Goal: Task Accomplishment & Management: Manage account settings

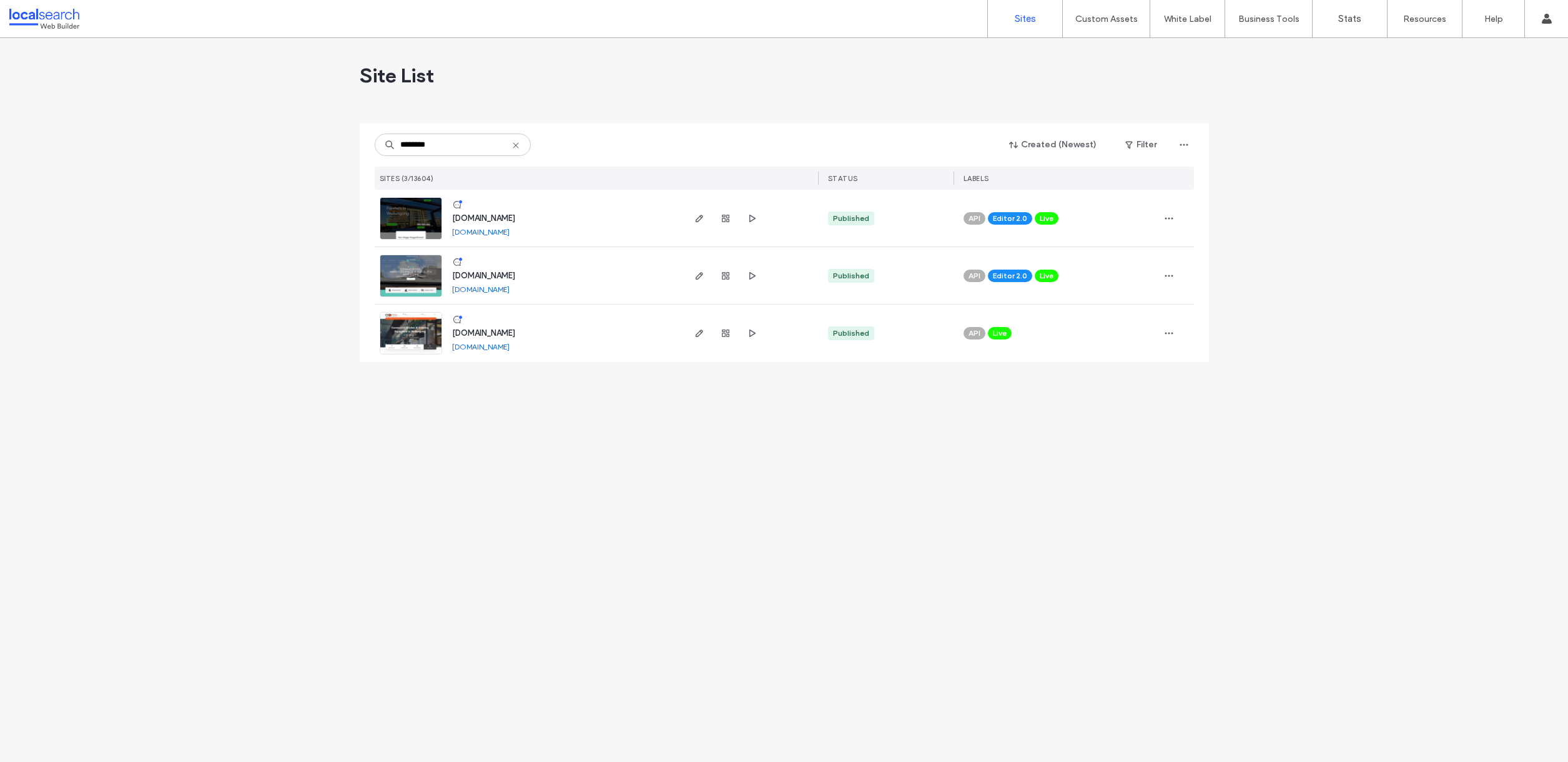
type input "********"
click at [515, 273] on span "[DOMAIN_NAME]" at bounding box center [484, 276] width 63 height 10
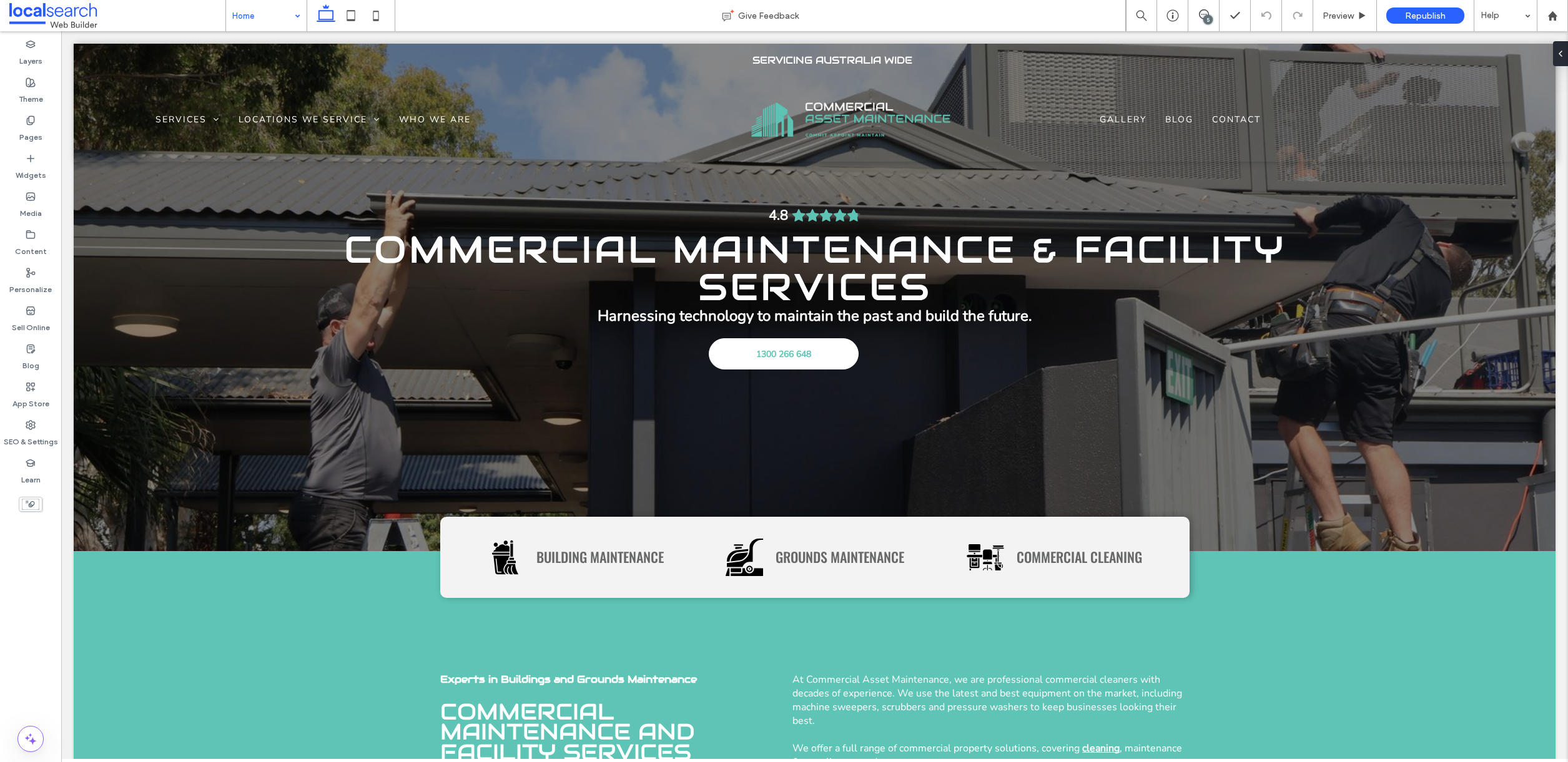
drag, startPoint x: 269, startPoint y: 11, endPoint x: 269, endPoint y: 28, distance: 17.0
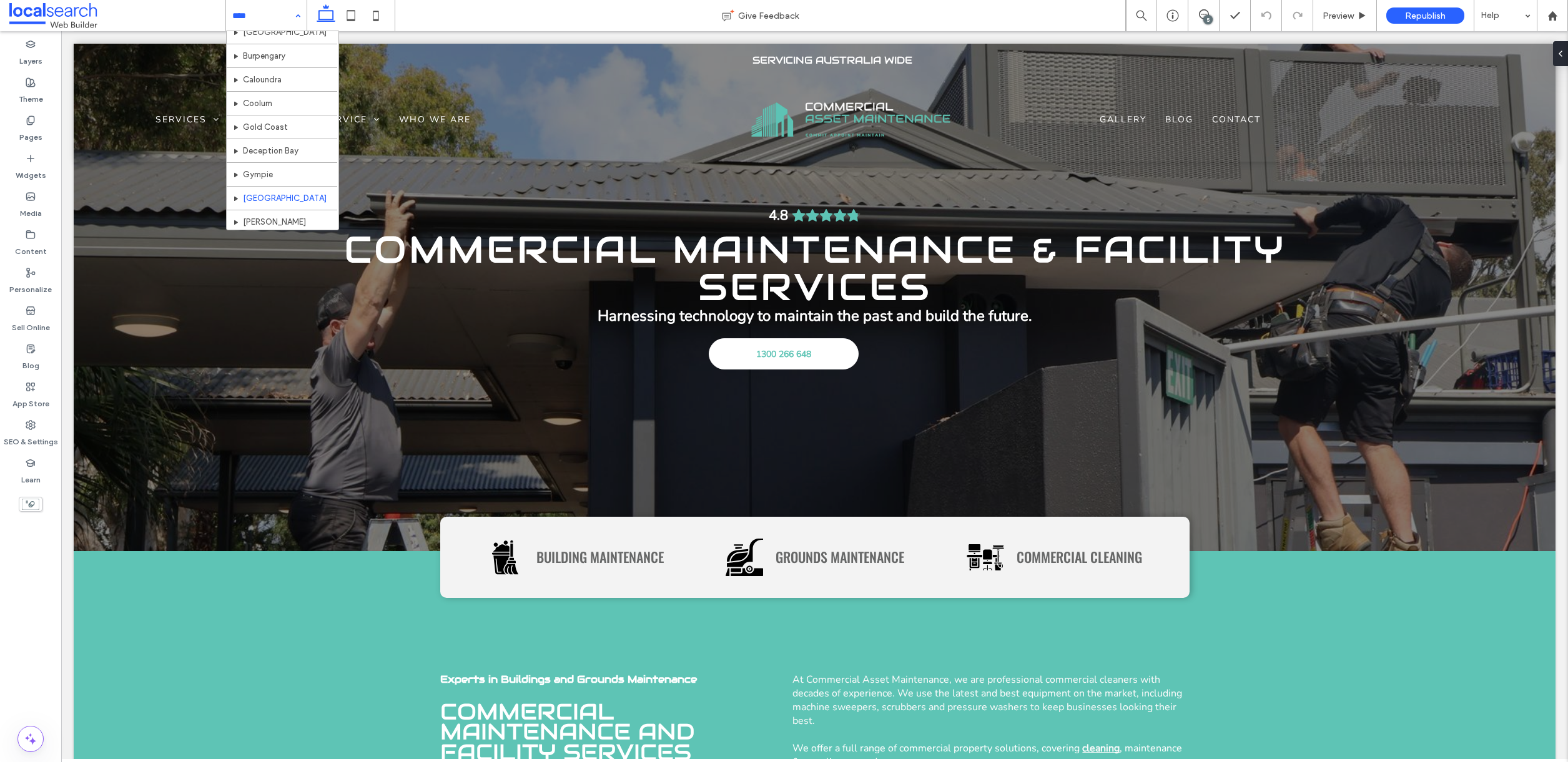
scroll to position [258, 0]
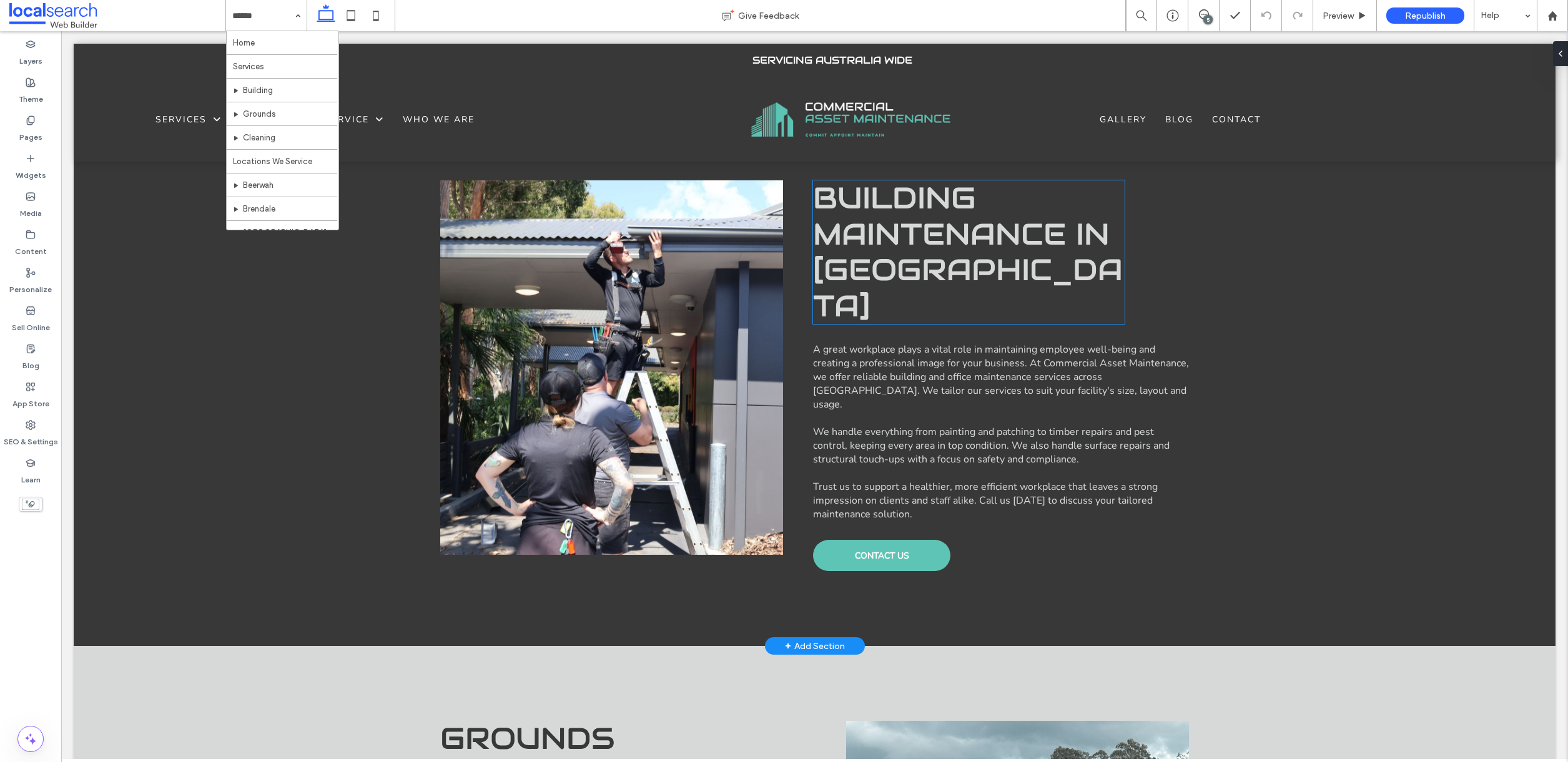
scroll to position [710, 0]
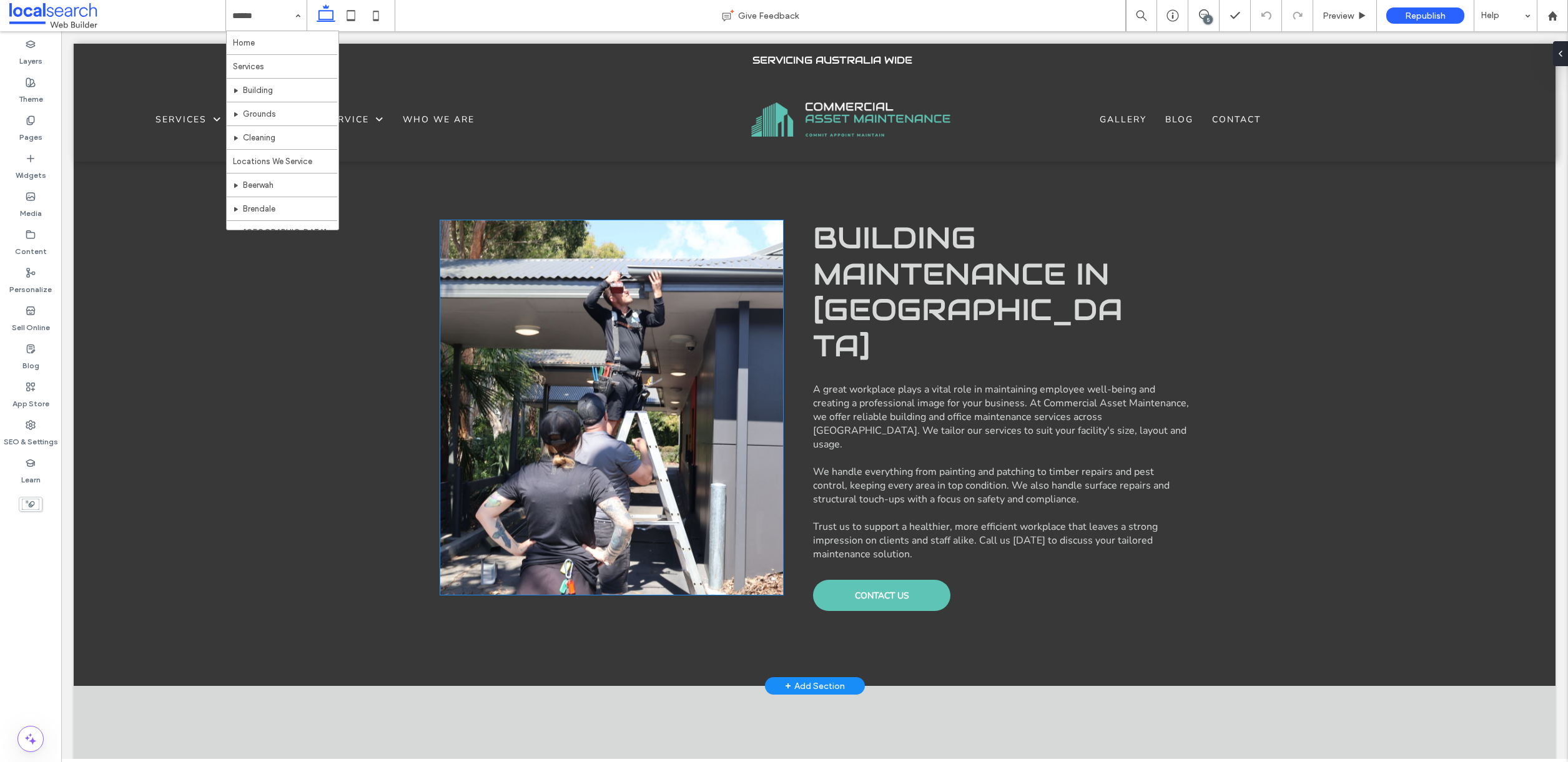
click at [543, 357] on div at bounding box center [611, 407] width 343 height 375
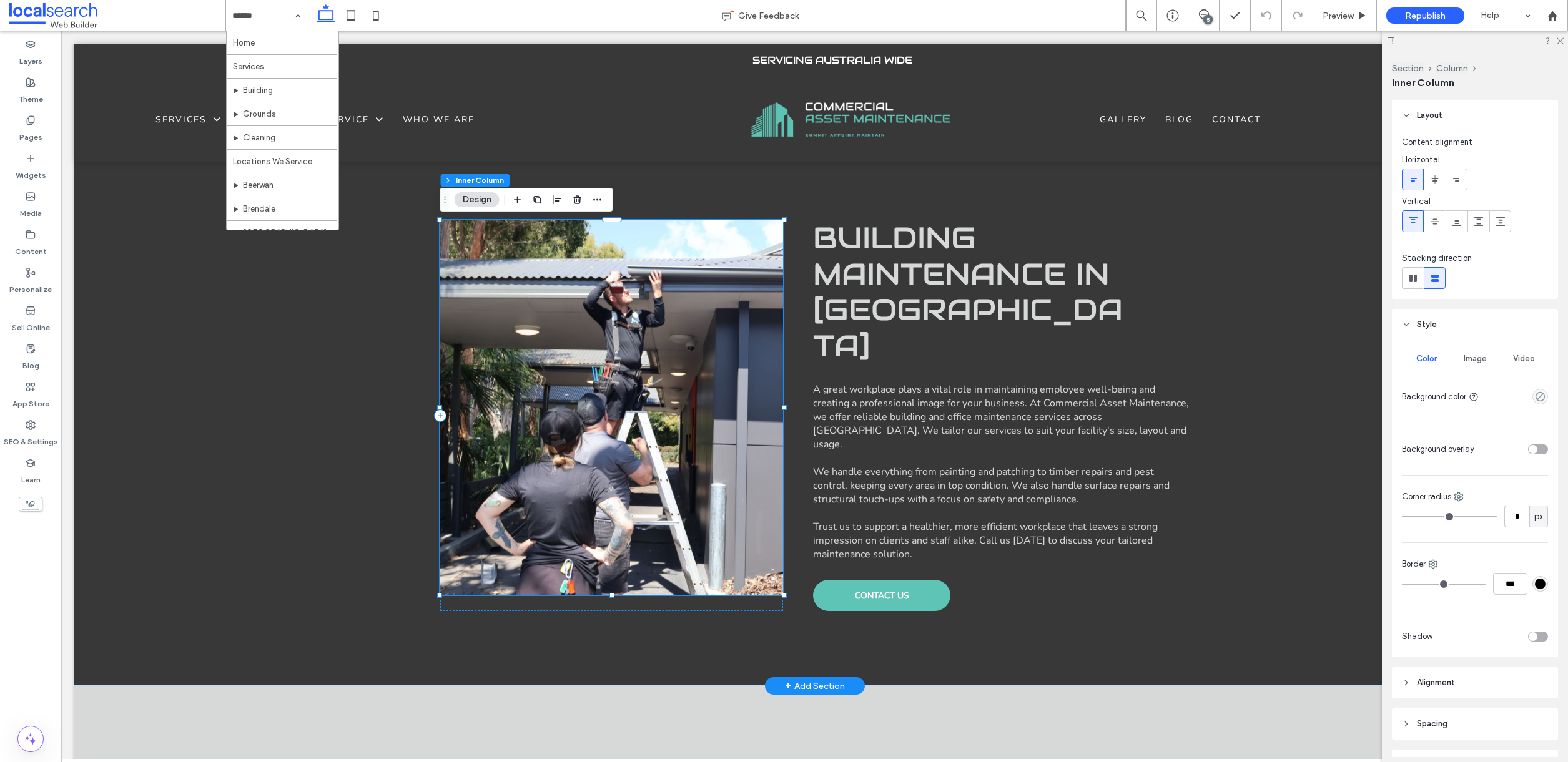
type input "**"
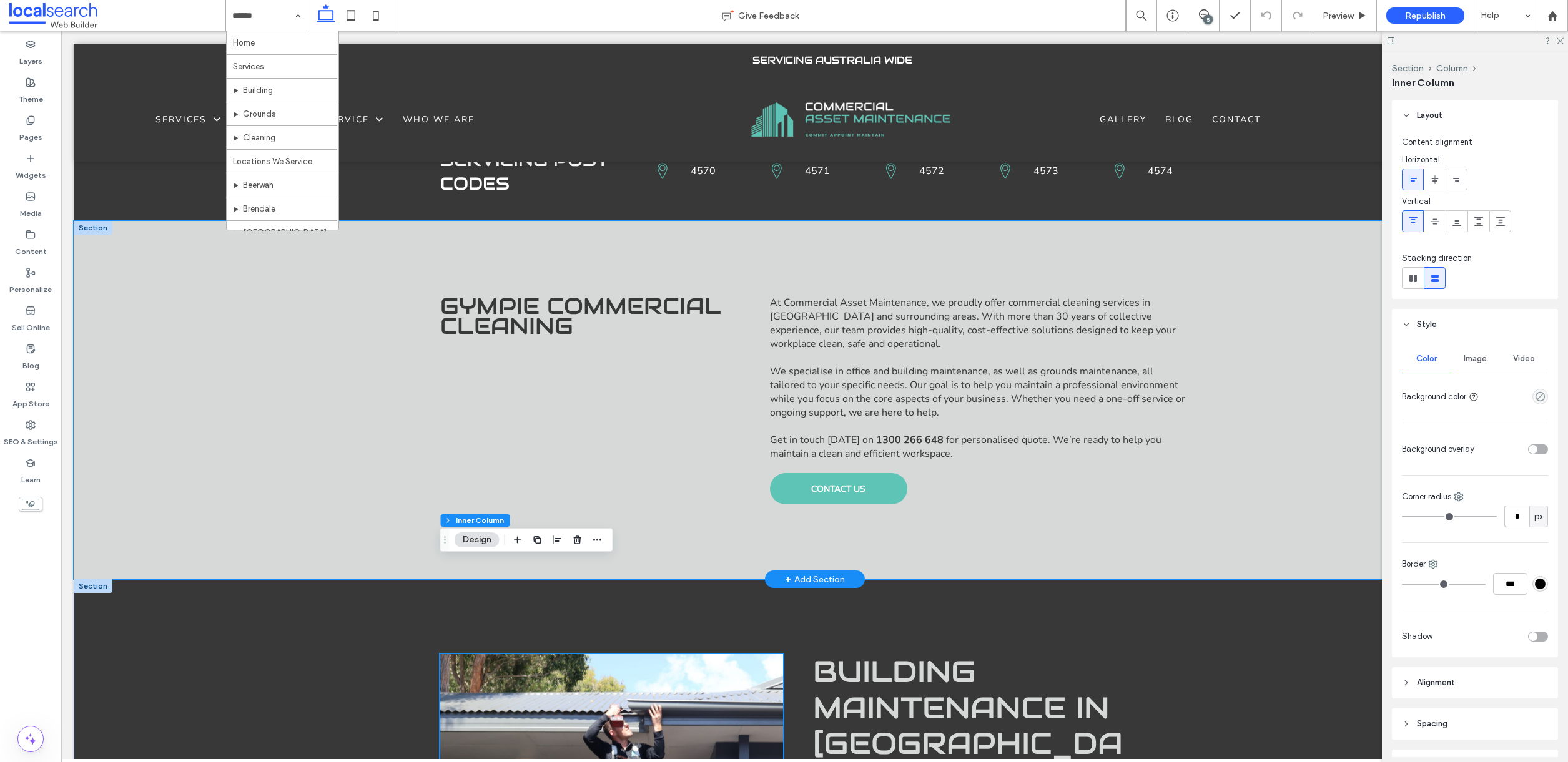
scroll to position [0, 0]
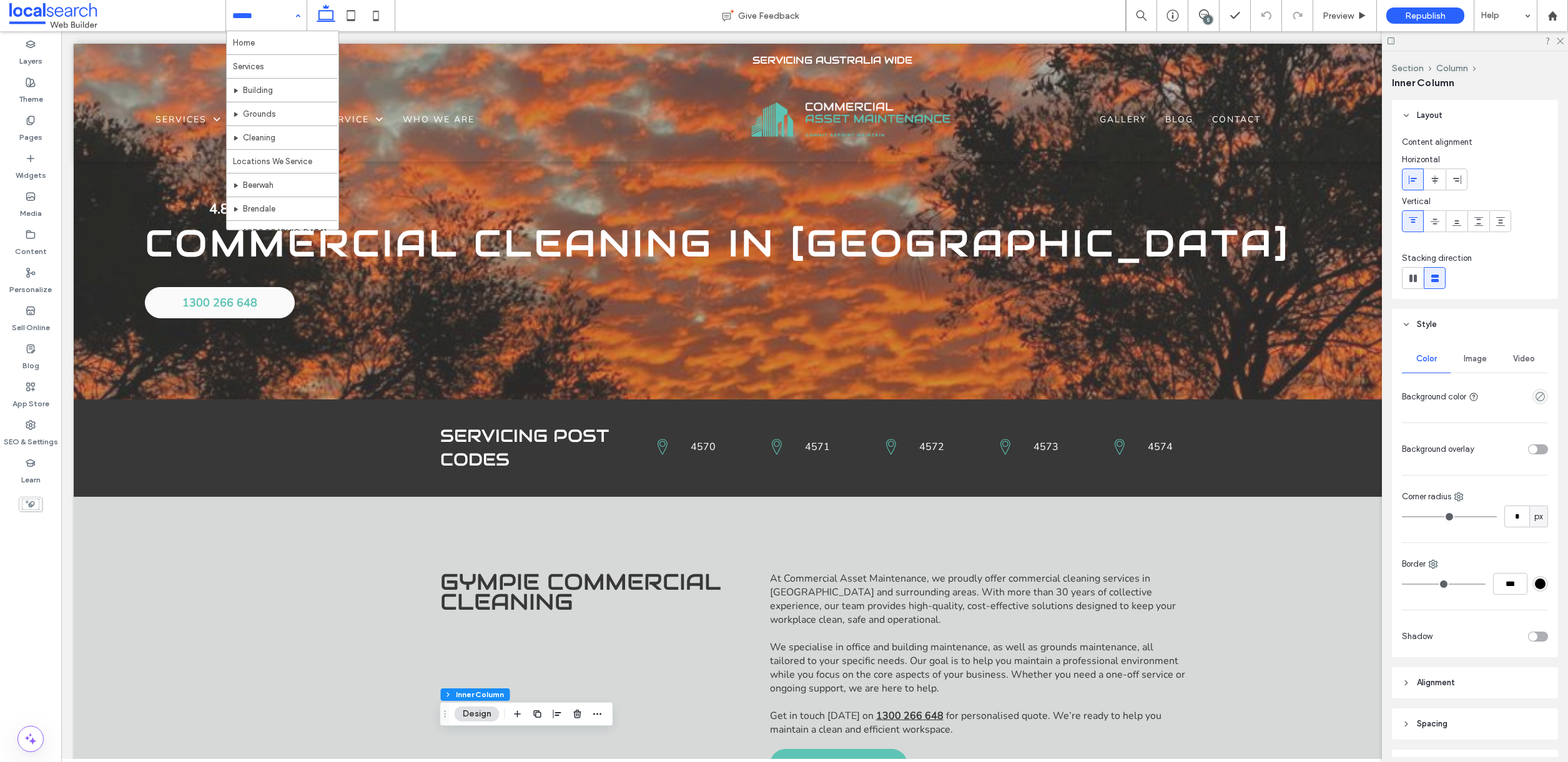
click at [305, 15] on div "Home Services Building Grounds Cleaning Locations We Service Beerwah Brendale B…" at bounding box center [266, 16] width 81 height 32
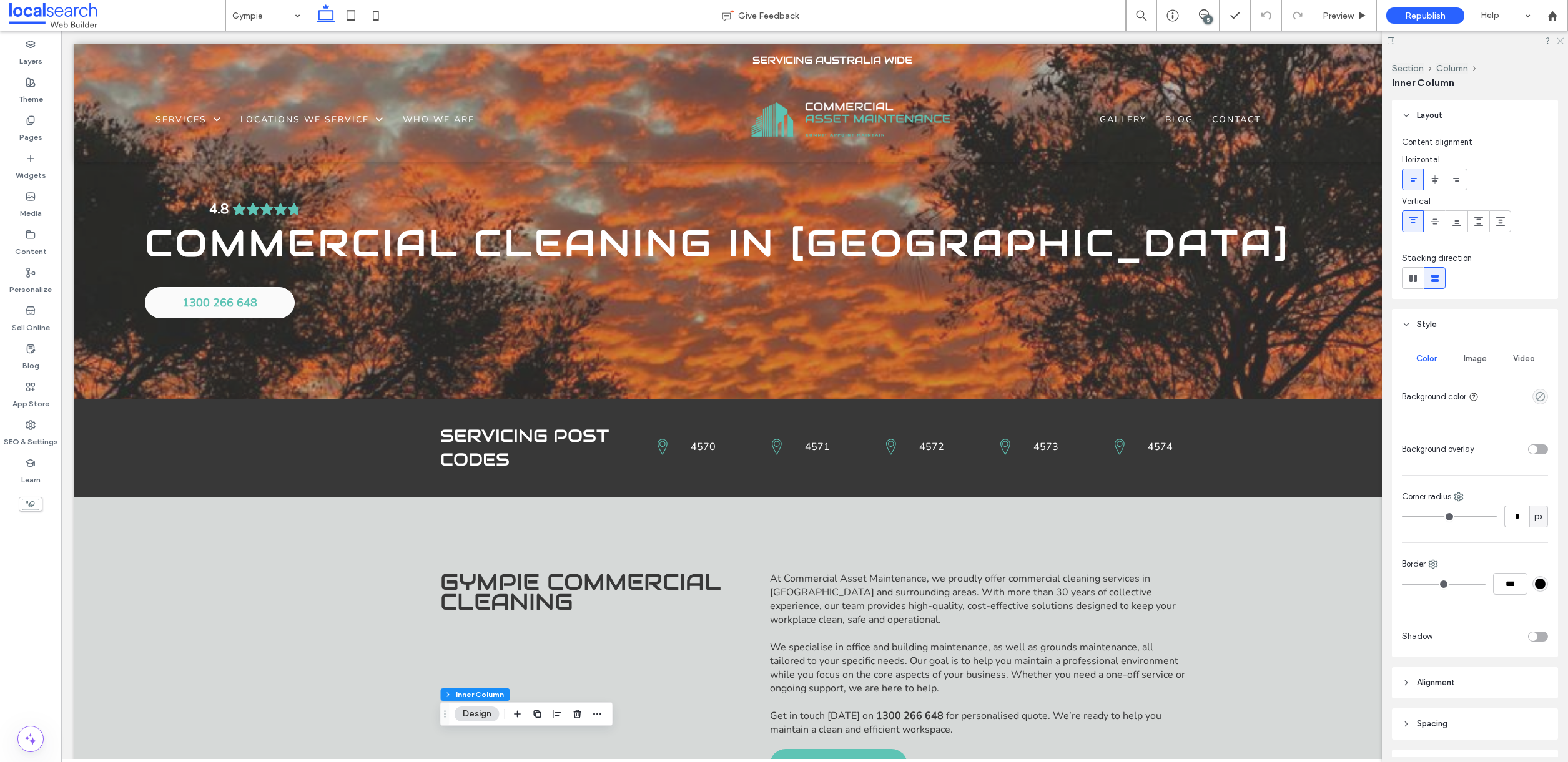
click at [1562, 43] on icon at bounding box center [1558, 40] width 8 height 8
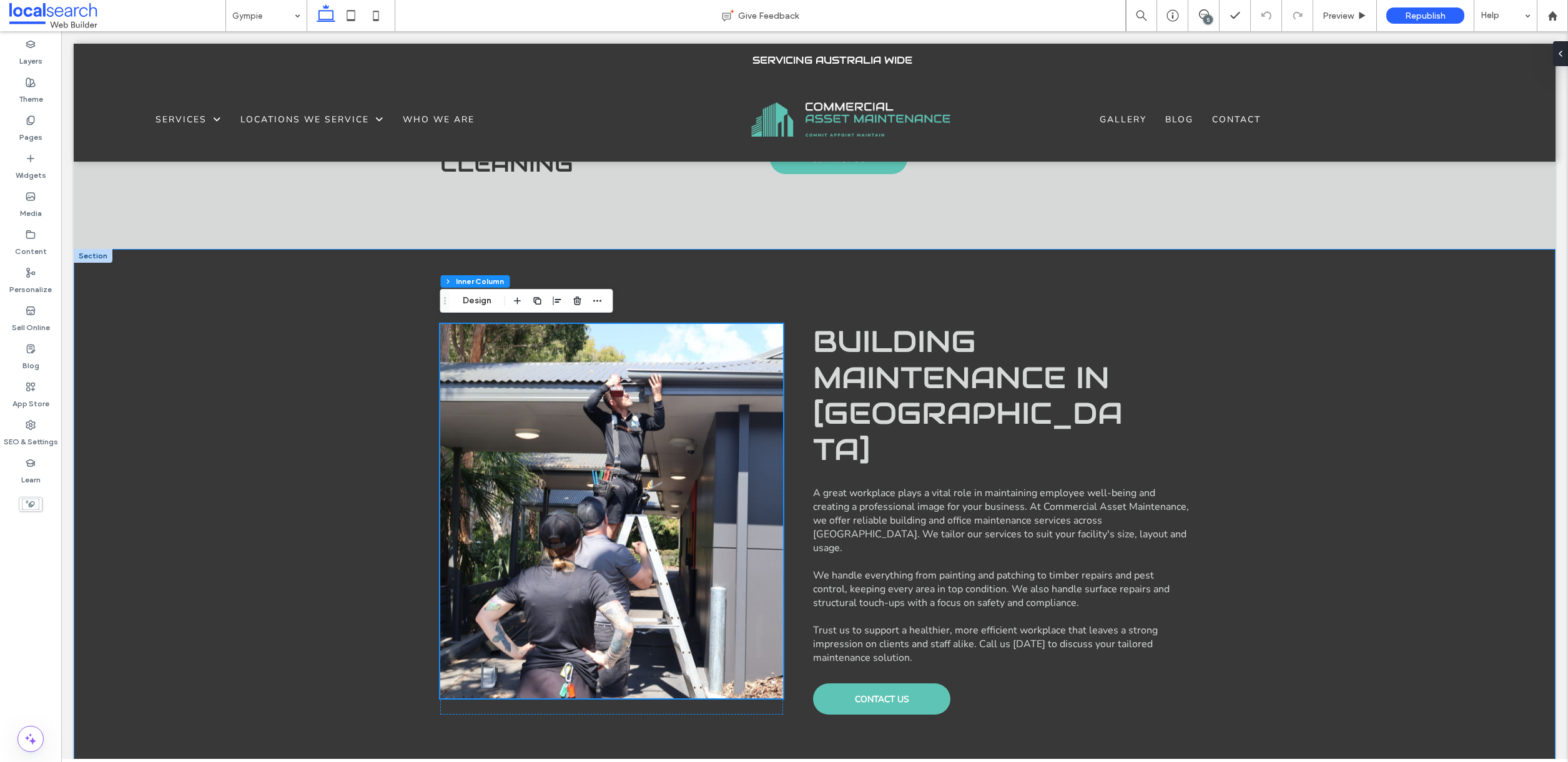
scroll to position [609, 0]
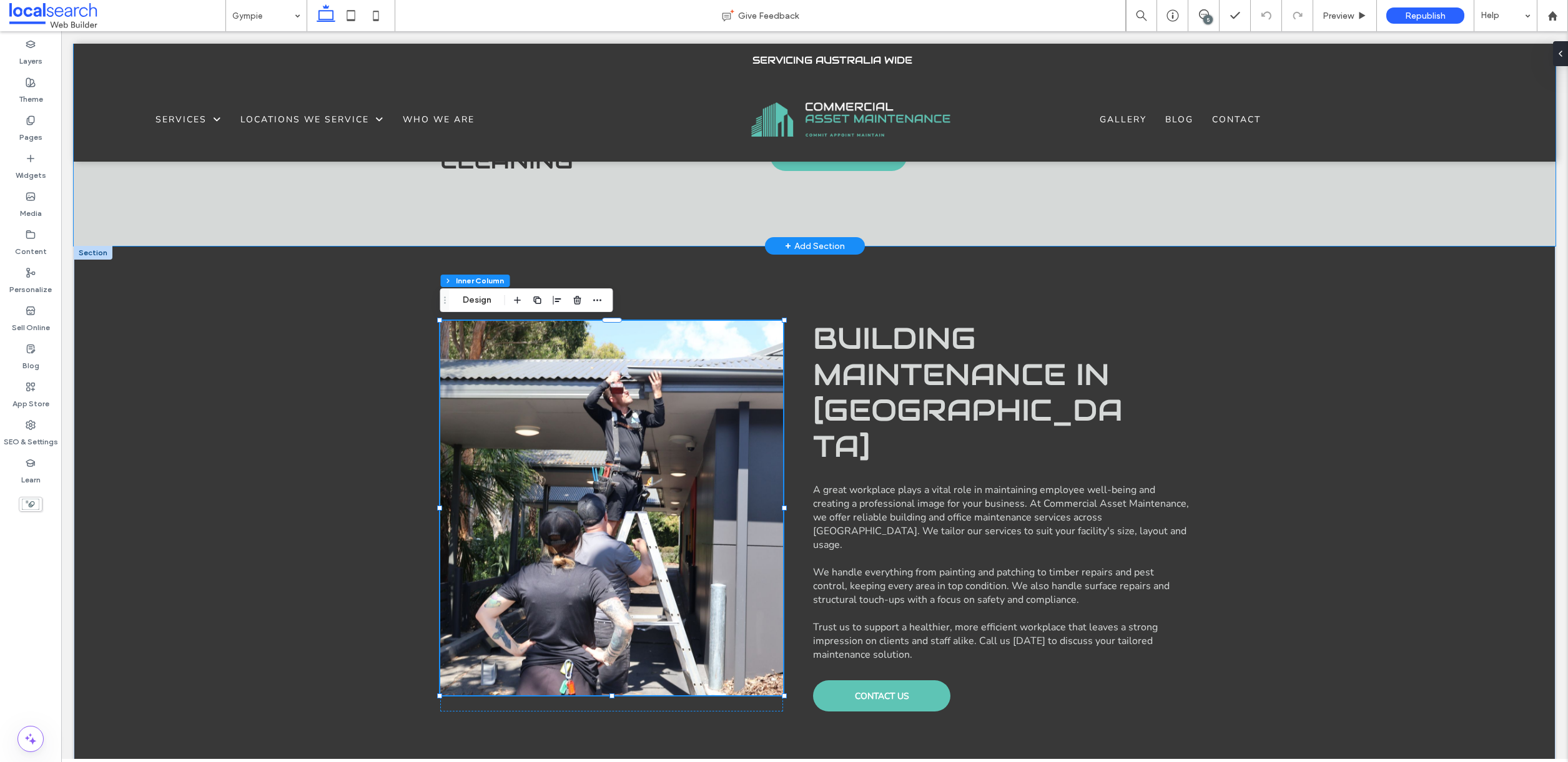
click at [1326, 214] on div "Gympie Commercial Cleaning At Commercial Asset Maintenance, we proudly offer co…" at bounding box center [814, 67] width 1481 height 358
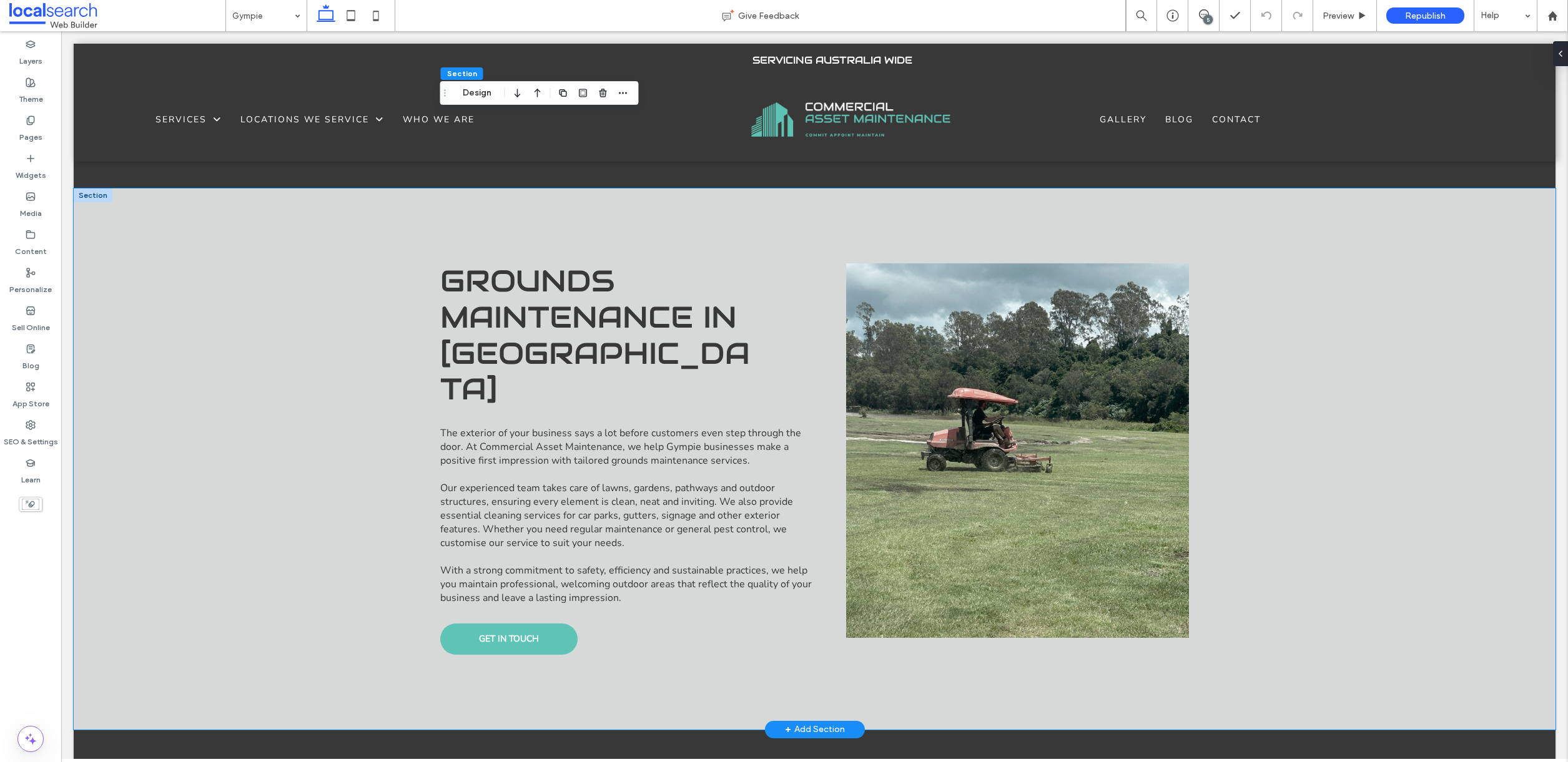
scroll to position [1207, 0]
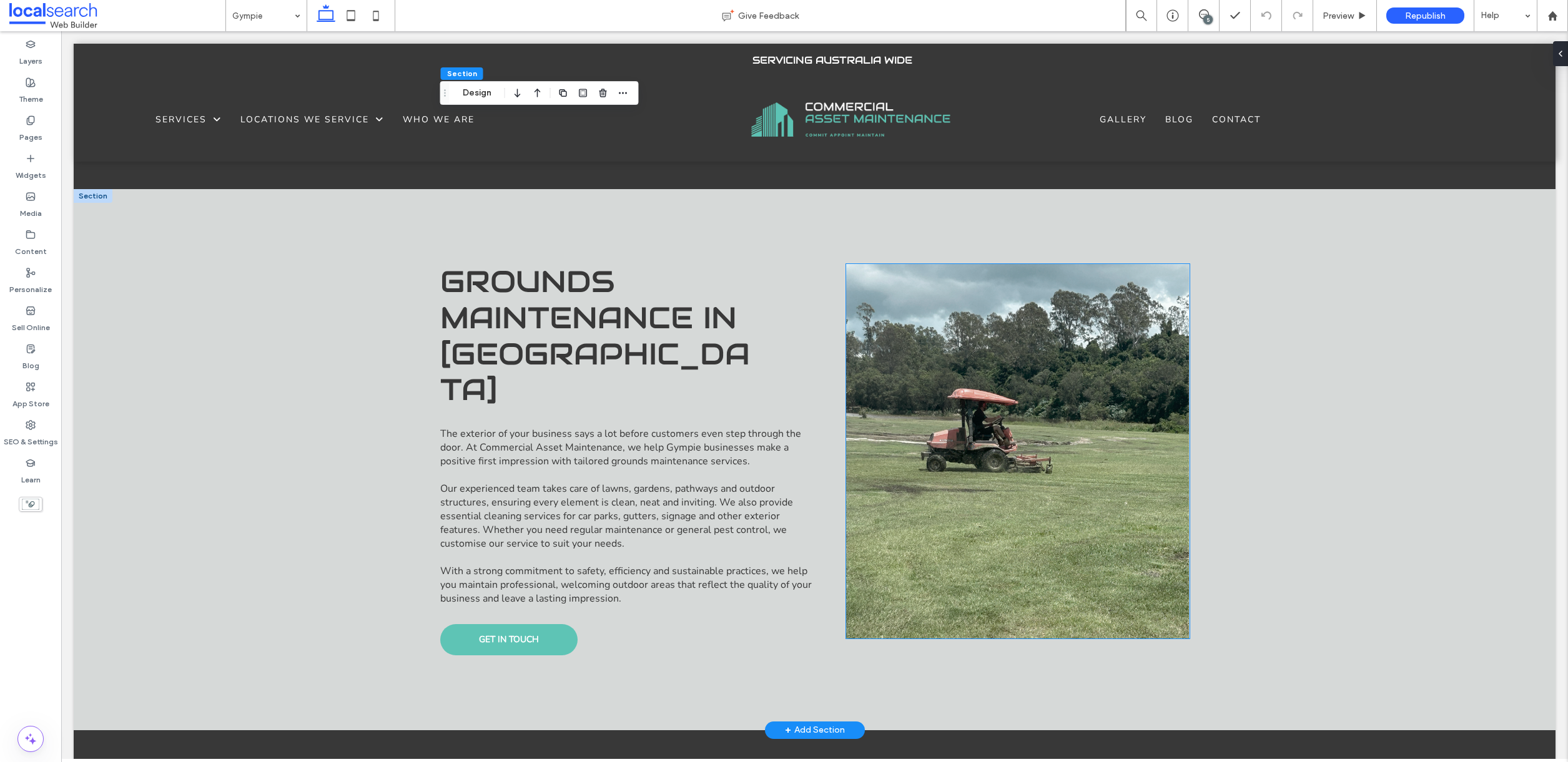
click at [1025, 421] on link at bounding box center [1018, 451] width 343 height 375
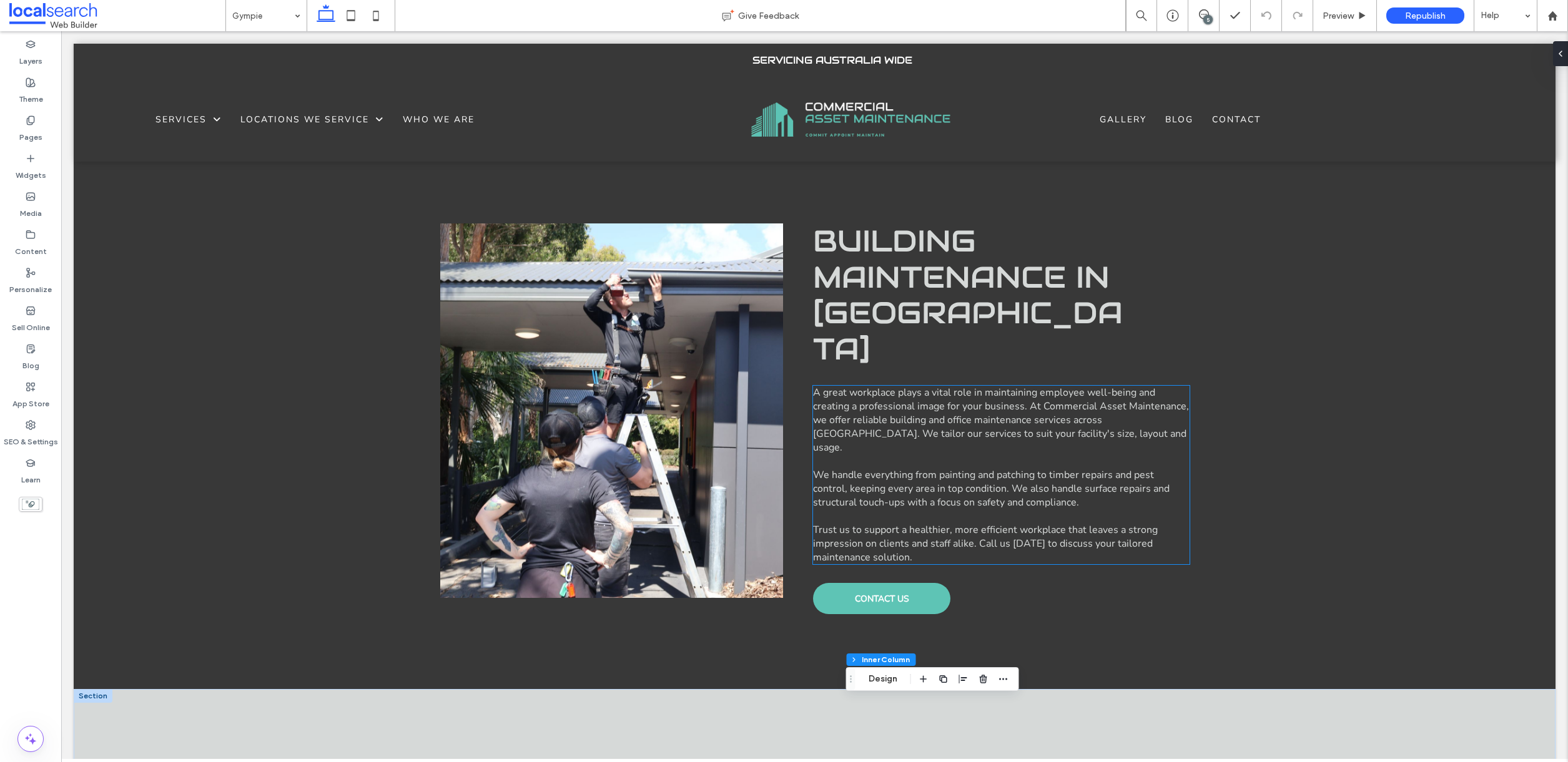
scroll to position [638, 0]
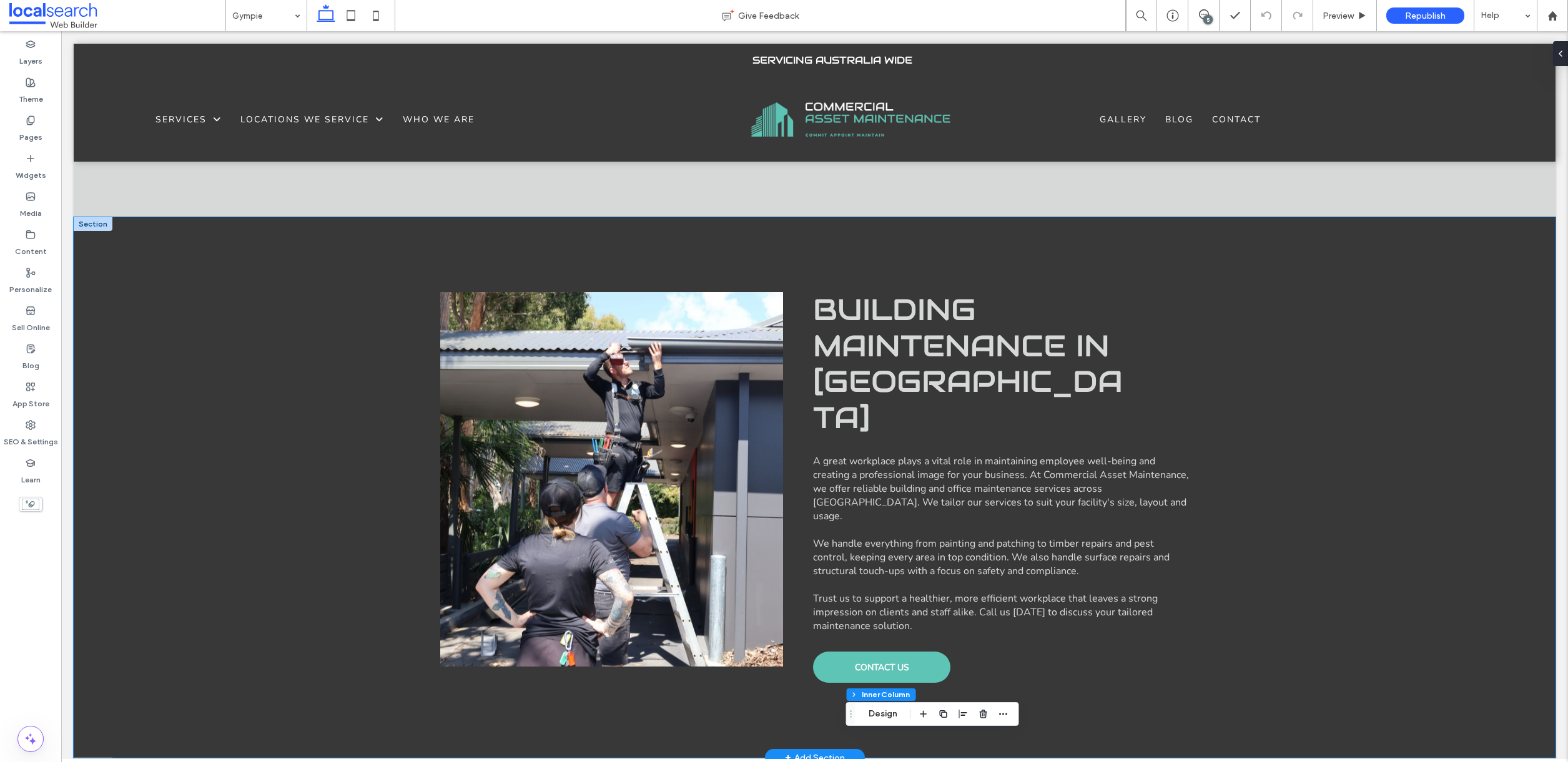
click at [1371, 396] on div "Breathtaking colors of our planet Building Maintenance in Gympie A great workpl…" at bounding box center [814, 487] width 1481 height 541
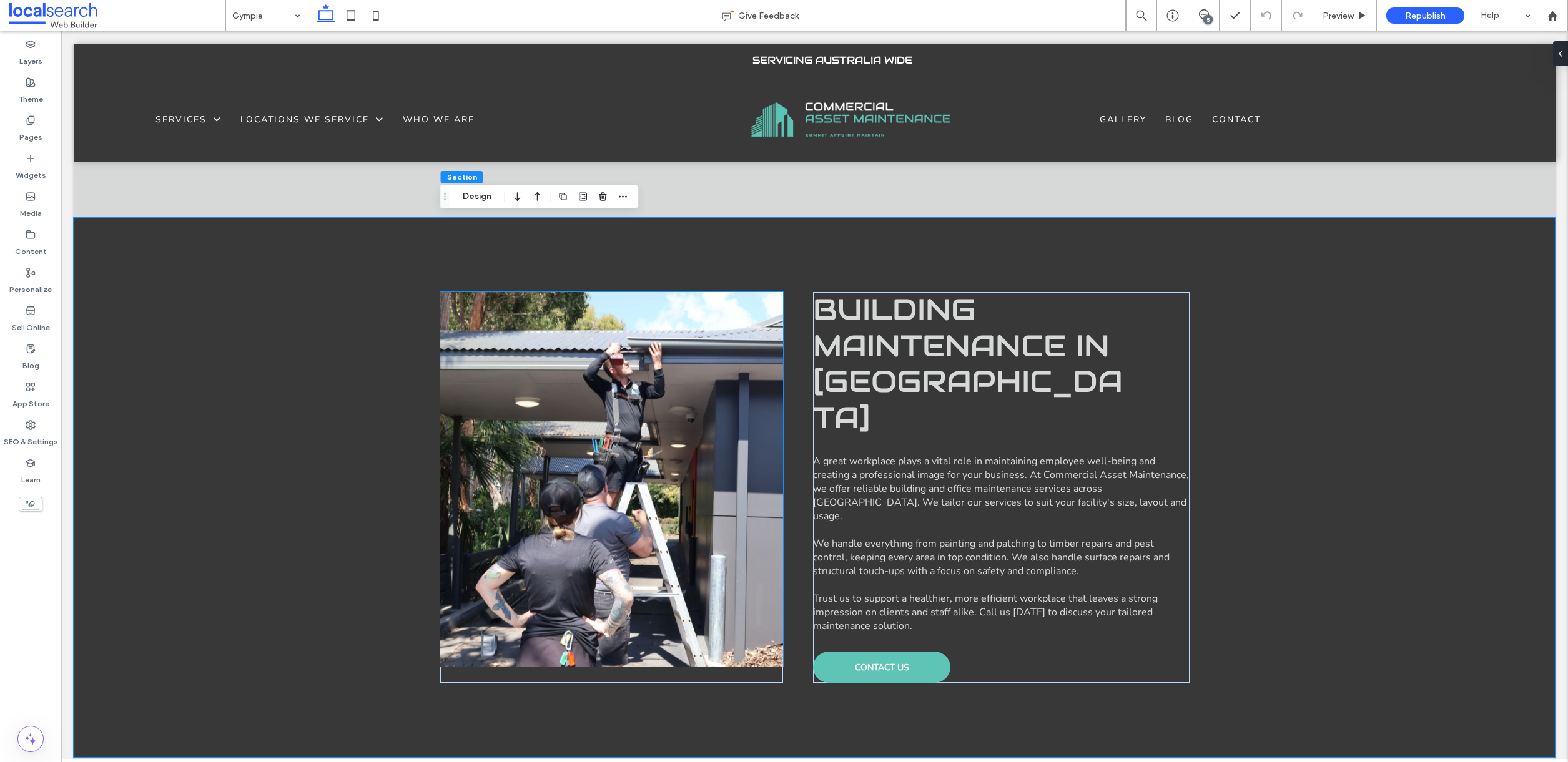
click at [603, 423] on div at bounding box center [611, 479] width 343 height 375
type input "**"
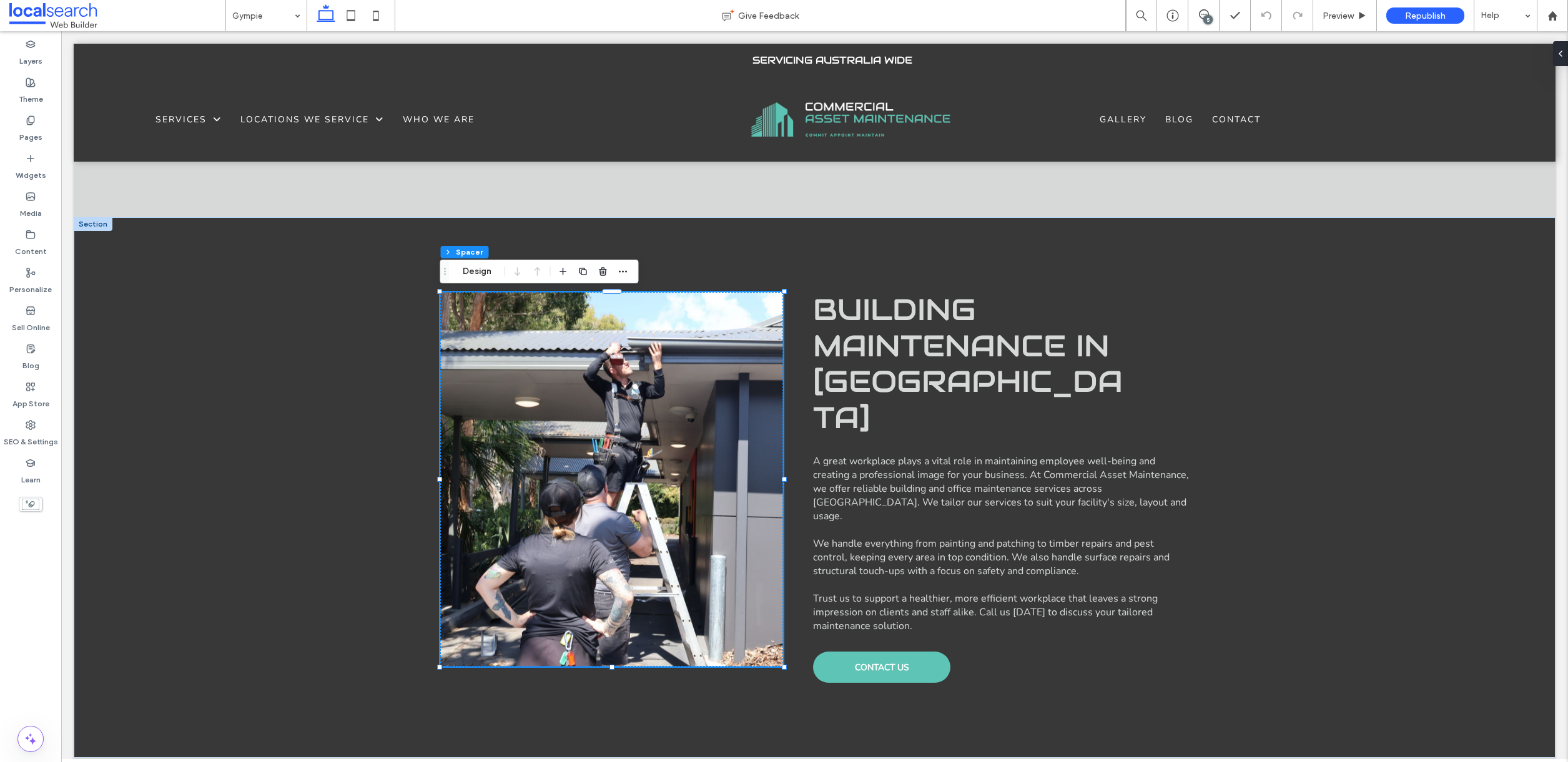
click at [586, 411] on div at bounding box center [611, 479] width 343 height 375
click at [623, 270] on icon "button" at bounding box center [622, 271] width 10 height 10
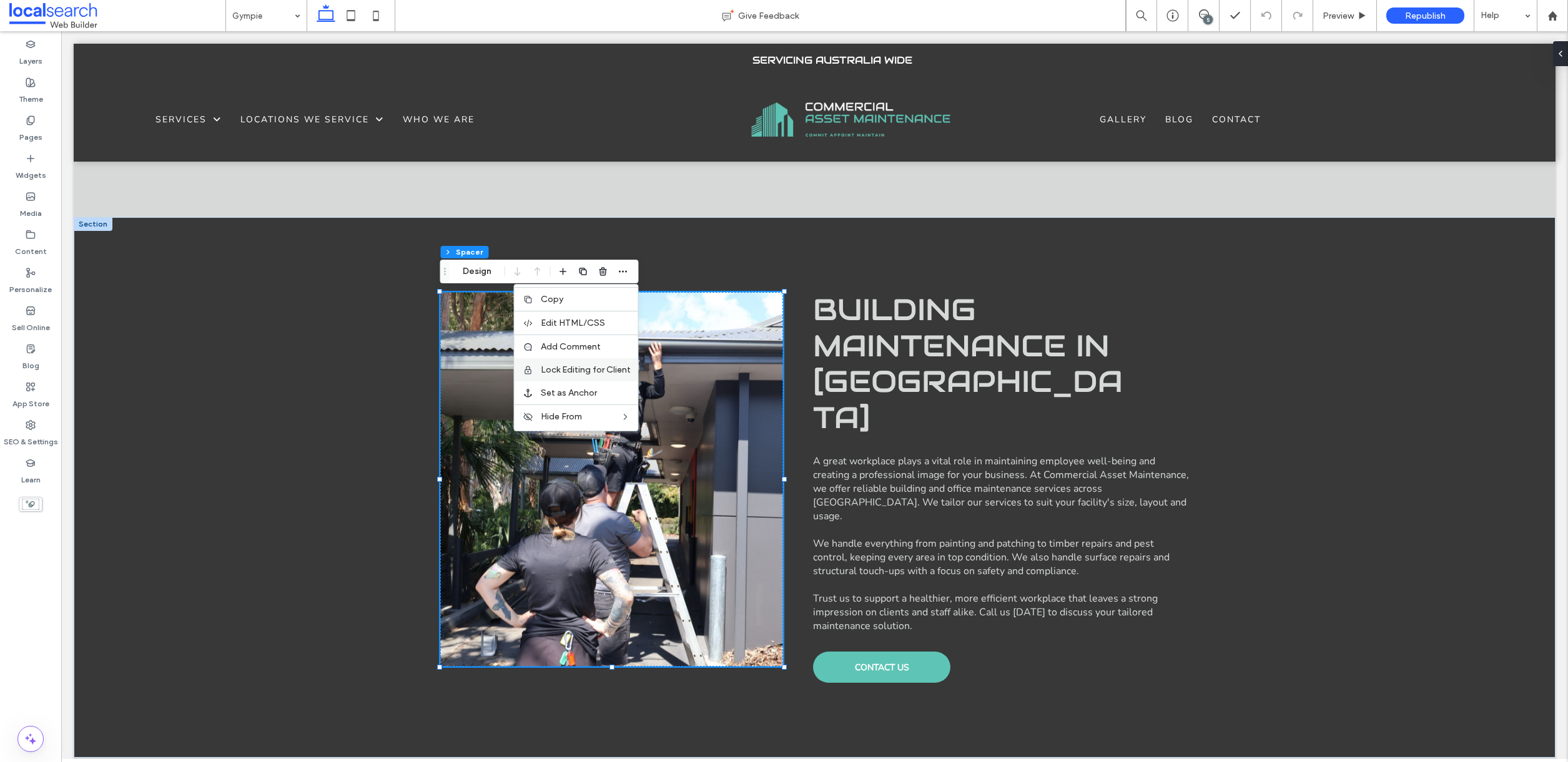
click at [595, 369] on span "Lock Editing for Client" at bounding box center [586, 370] width 90 height 11
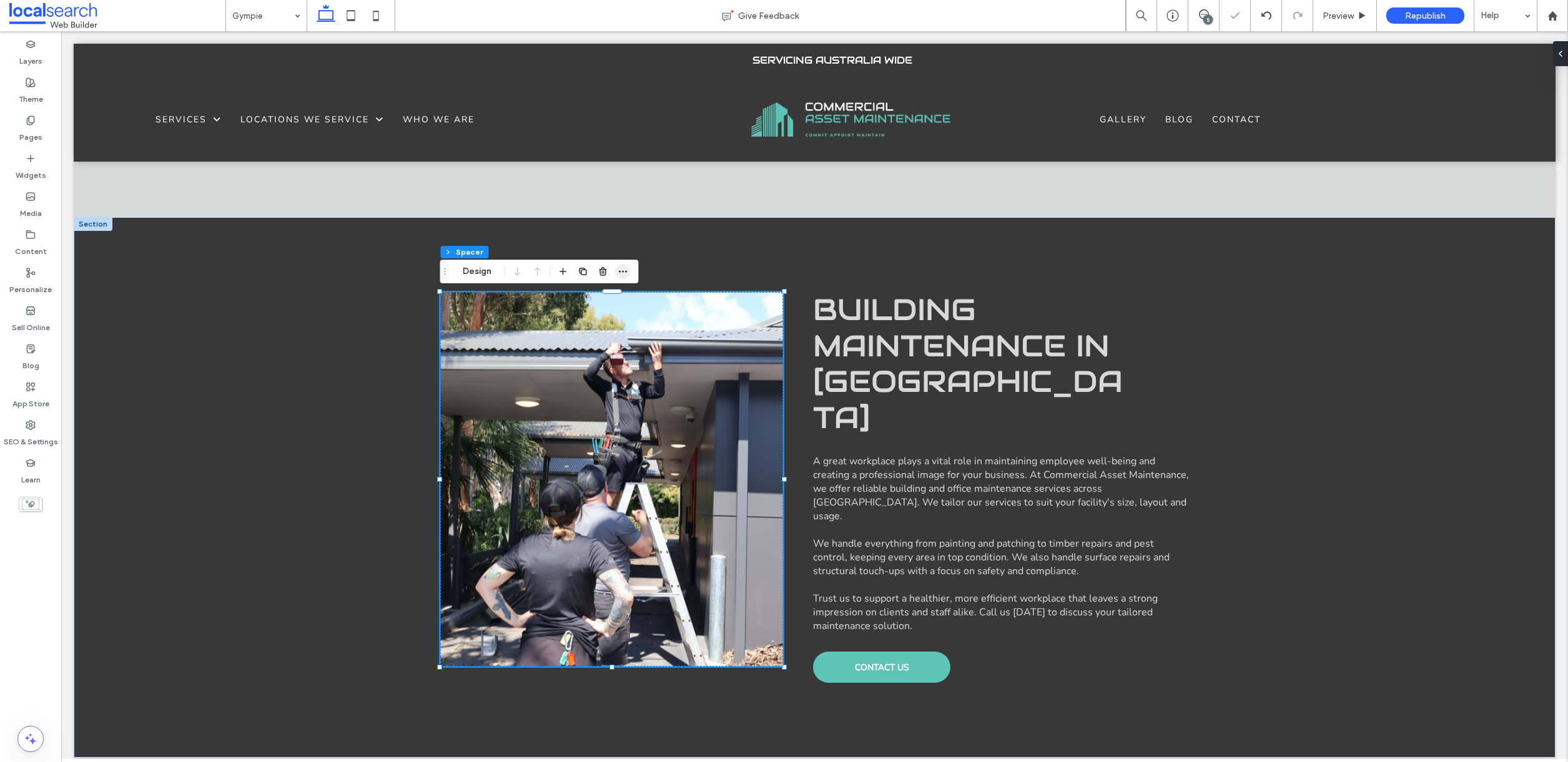
click at [622, 268] on icon "button" at bounding box center [622, 271] width 10 height 10
click at [1428, 16] on span "Republish" at bounding box center [1425, 16] width 40 height 11
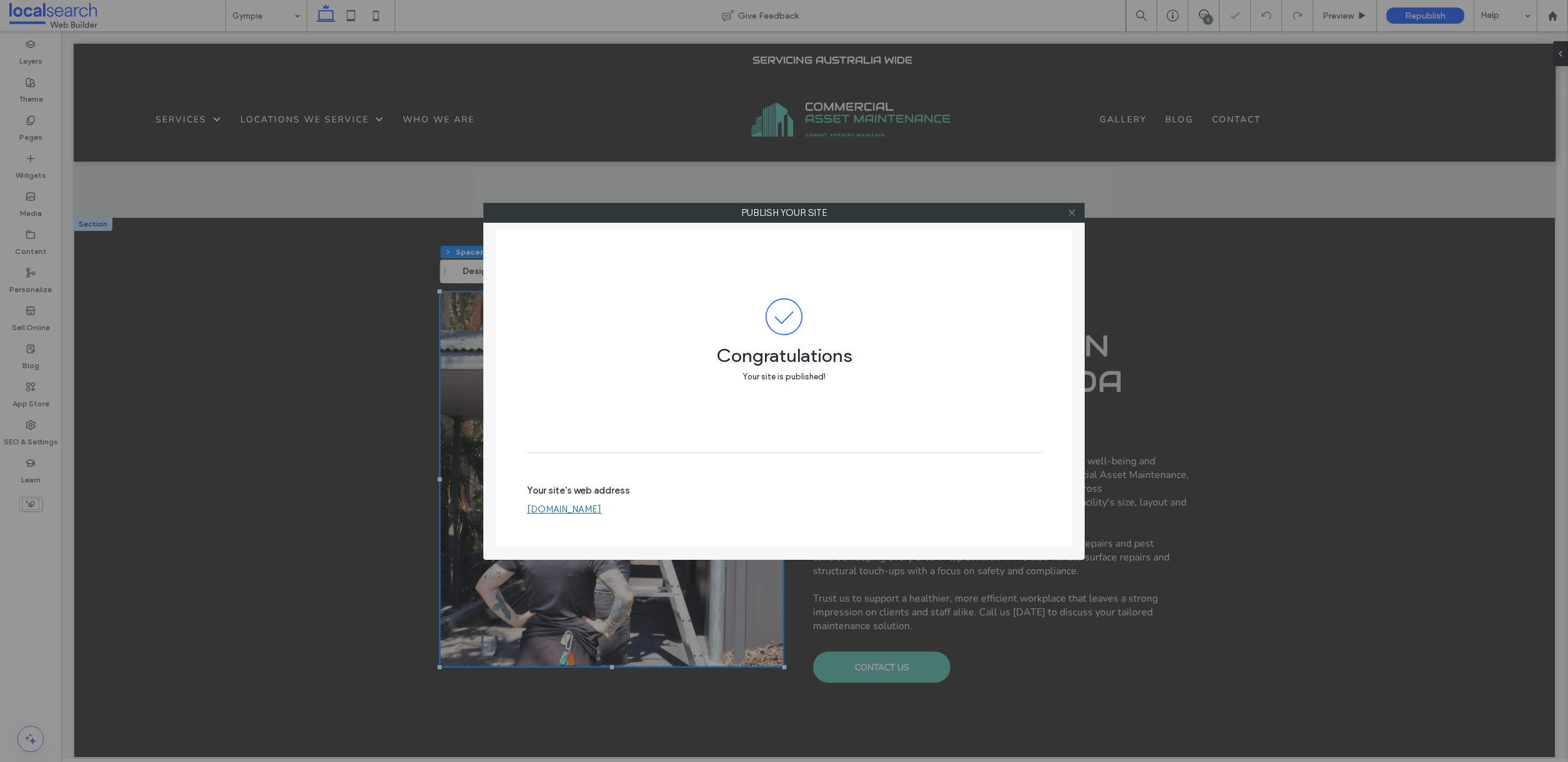
click at [1069, 212] on icon at bounding box center [1071, 212] width 10 height 10
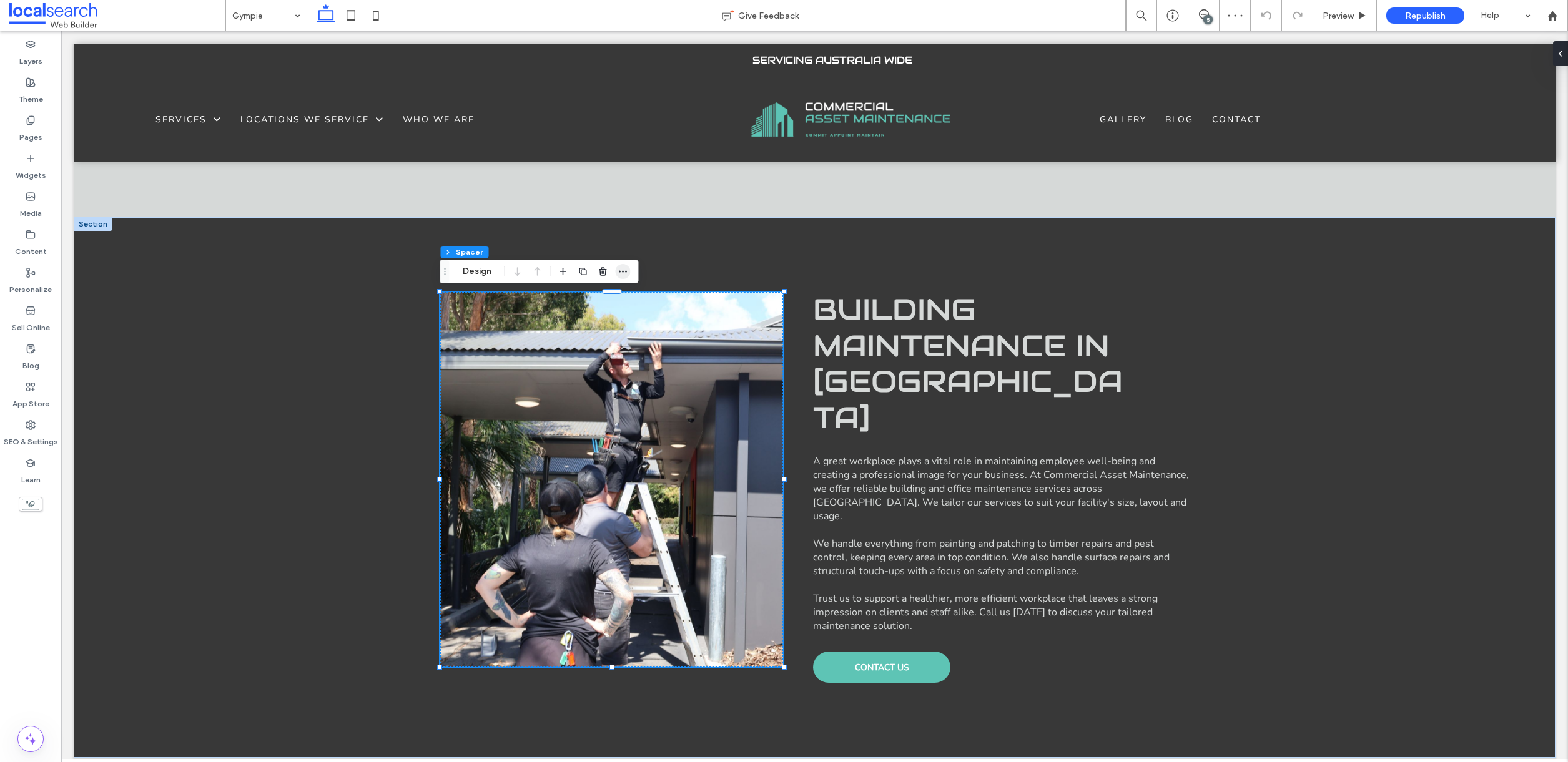
click at [623, 268] on icon "button" at bounding box center [622, 271] width 10 height 10
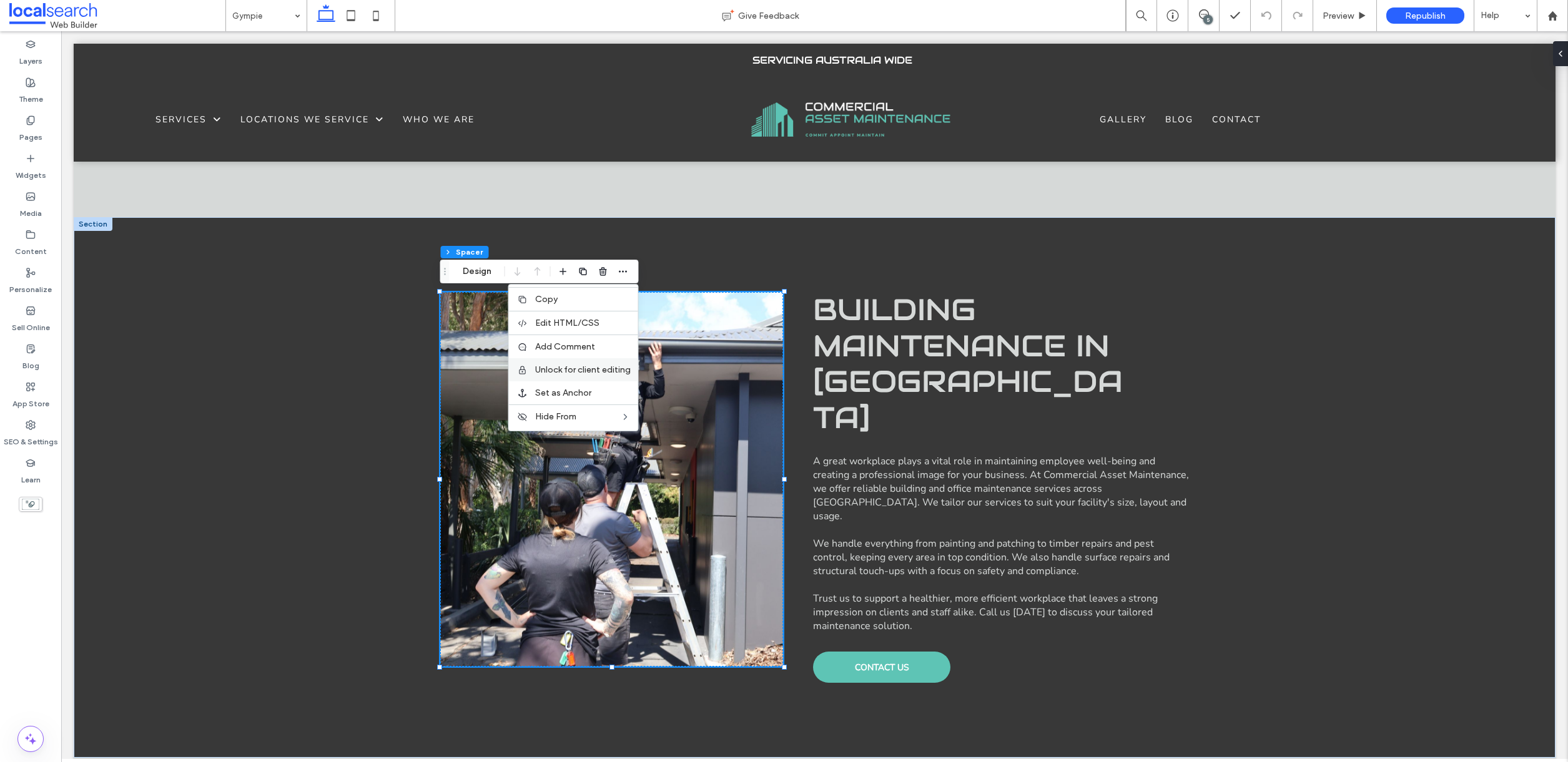
click at [572, 364] on span "Unlock for client editing" at bounding box center [582, 370] width 96 height 11
